Goal: Find specific page/section: Find specific page/section

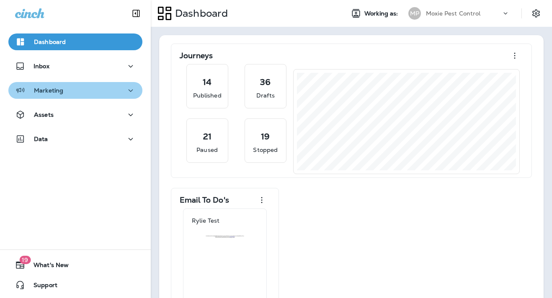
click at [62, 87] on p "Marketing" at bounding box center [48, 90] width 29 height 7
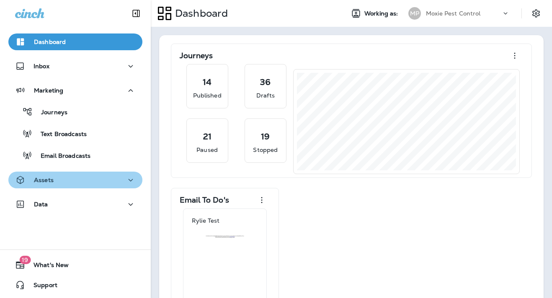
click at [57, 182] on div "Assets" at bounding box center [75, 180] width 121 height 10
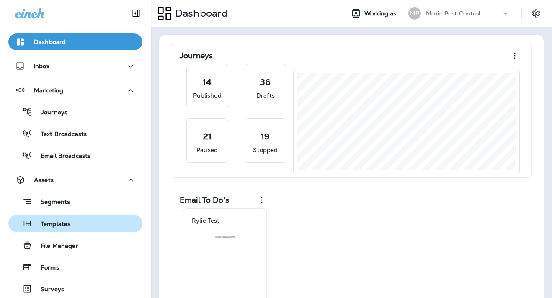
click at [56, 224] on p "Templates" at bounding box center [51, 225] width 38 height 8
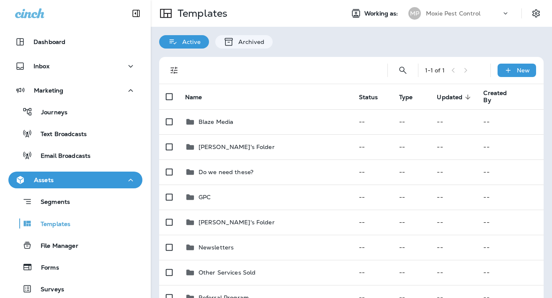
click at [319, 13] on div "Templates" at bounding box center [244, 13] width 187 height 23
click at [456, 10] on div "Moxie Pest Control" at bounding box center [463, 13] width 75 height 13
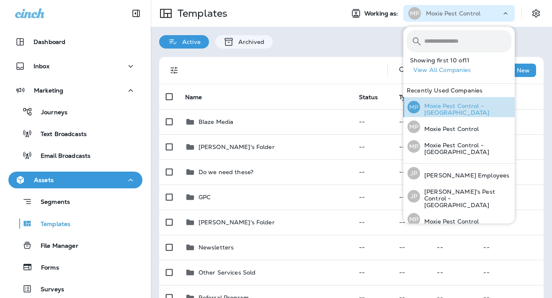
click at [446, 110] on p "Moxie Pest Control - [GEOGRAPHIC_DATA]" at bounding box center [465, 109] width 91 height 13
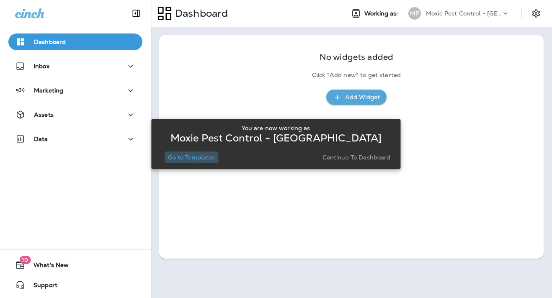
click at [205, 160] on p "Go to Templates" at bounding box center [191, 157] width 47 height 7
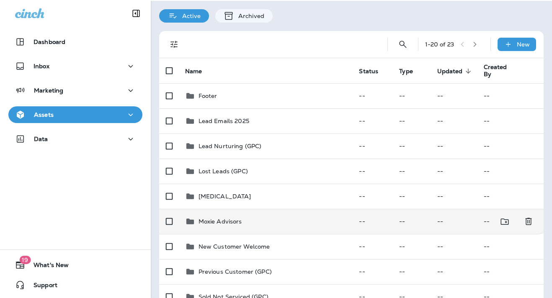
scroll to position [25, 0]
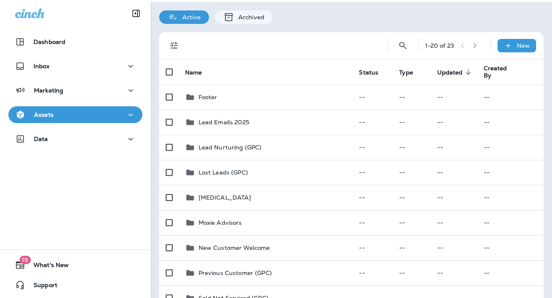
click at [315, 17] on div "Active Archived" at bounding box center [351, 13] width 401 height 22
click at [288, 41] on div at bounding box center [281, 45] width 185 height 27
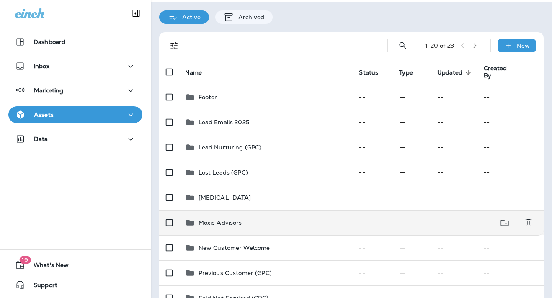
click at [211, 224] on p "Moxie Advisors" at bounding box center [220, 222] width 44 height 7
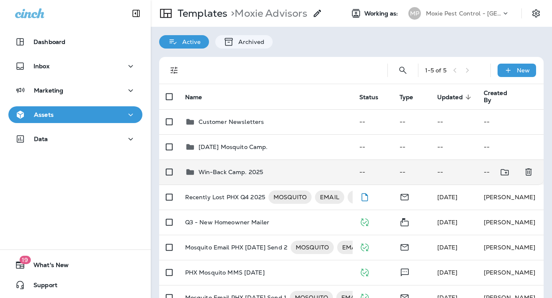
click at [249, 171] on p "Win-Back Camp. 2025" at bounding box center [230, 172] width 65 height 7
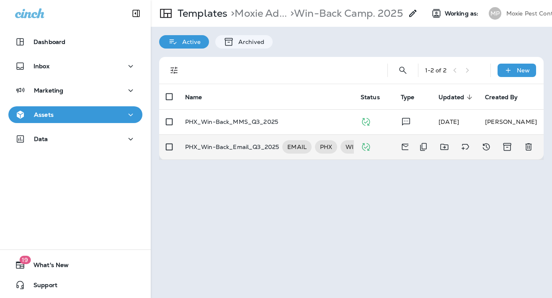
click at [216, 148] on p "PHX_Win-Back_Email_Q3_2025" at bounding box center [232, 146] width 94 height 13
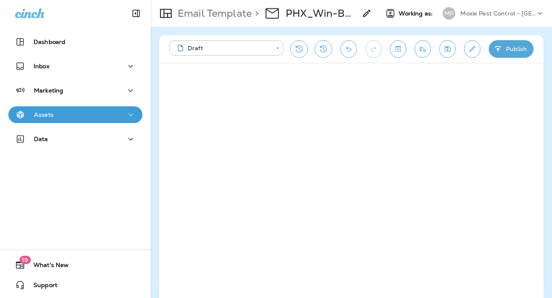
click at [59, 113] on div "Assets" at bounding box center [75, 115] width 121 height 10
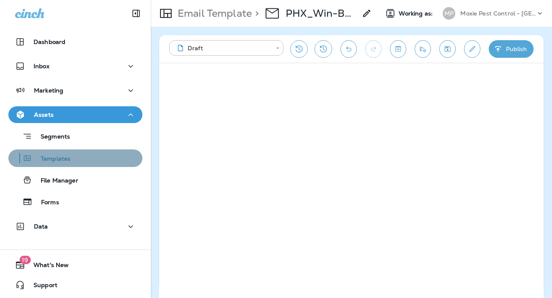
click at [52, 157] on p "Templates" at bounding box center [51, 159] width 38 height 8
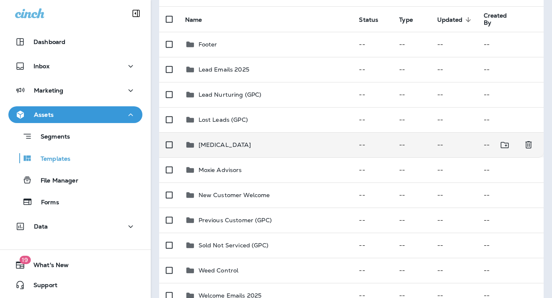
scroll to position [78, 0]
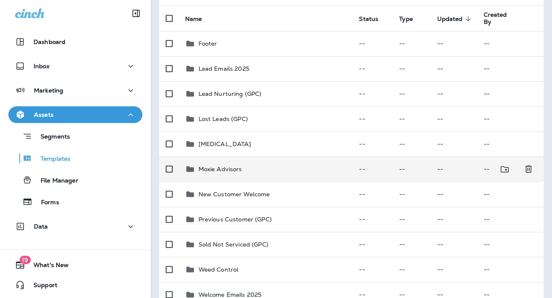
click at [219, 170] on p "Moxie Advisors" at bounding box center [220, 169] width 44 height 7
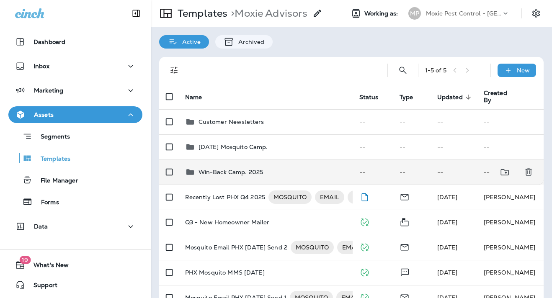
scroll to position [21, 0]
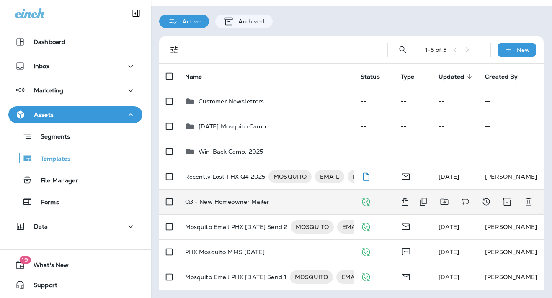
click at [231, 203] on p "Q3 - New Homeowner Mailer" at bounding box center [227, 201] width 85 height 7
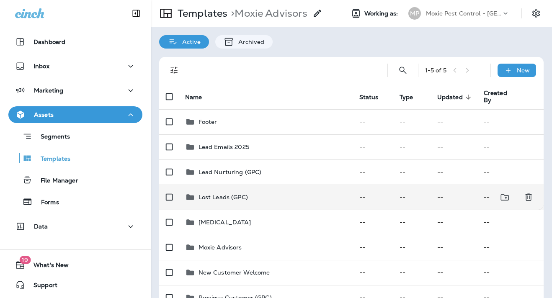
click at [226, 199] on p "Lost Leads (GPC)" at bounding box center [222, 197] width 49 height 7
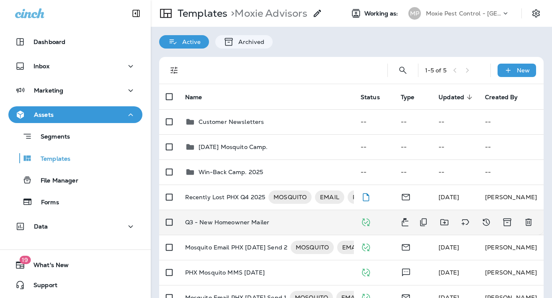
scroll to position [21, 0]
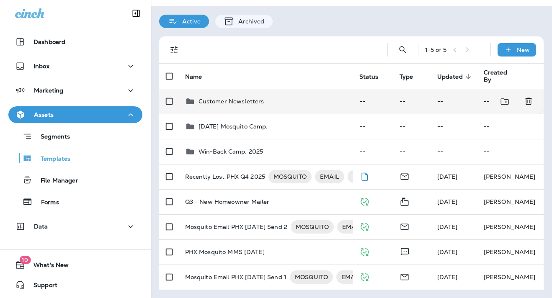
click at [234, 103] on p "Customer Newsletters" at bounding box center [231, 101] width 66 height 7
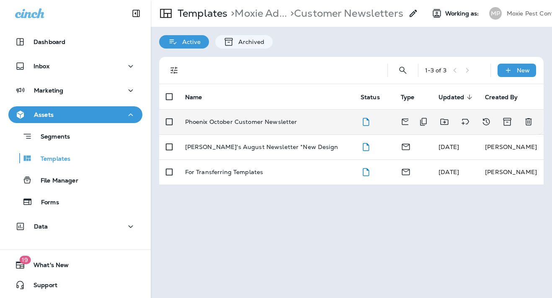
click at [233, 123] on p "Phoenix October Customer Newsletter" at bounding box center [241, 121] width 112 height 7
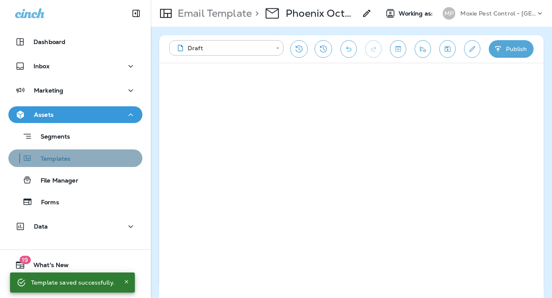
click at [59, 157] on p "Templates" at bounding box center [51, 159] width 38 height 8
